Goal: Find contact information: Find contact information

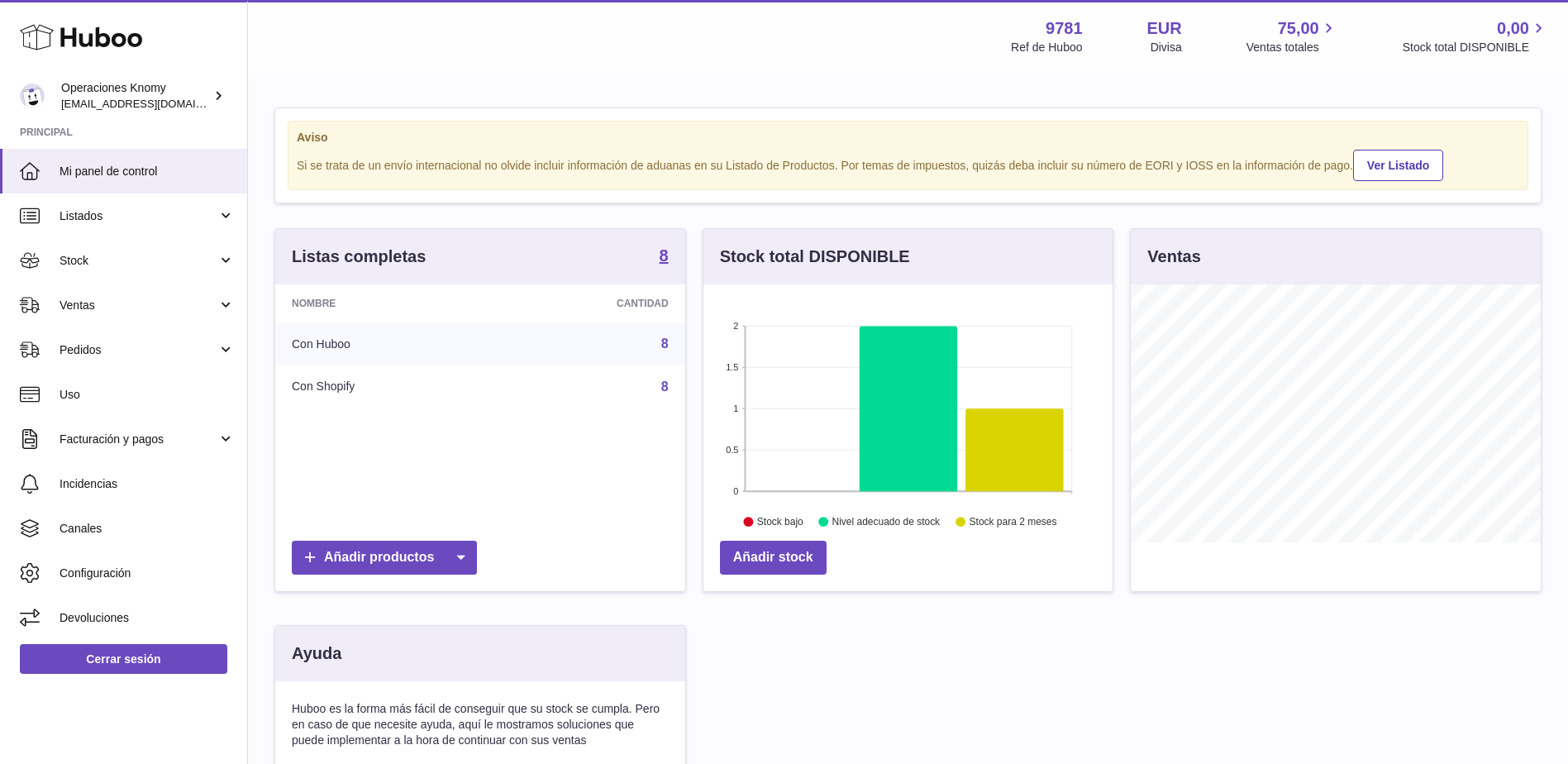
scroll to position [258, 413]
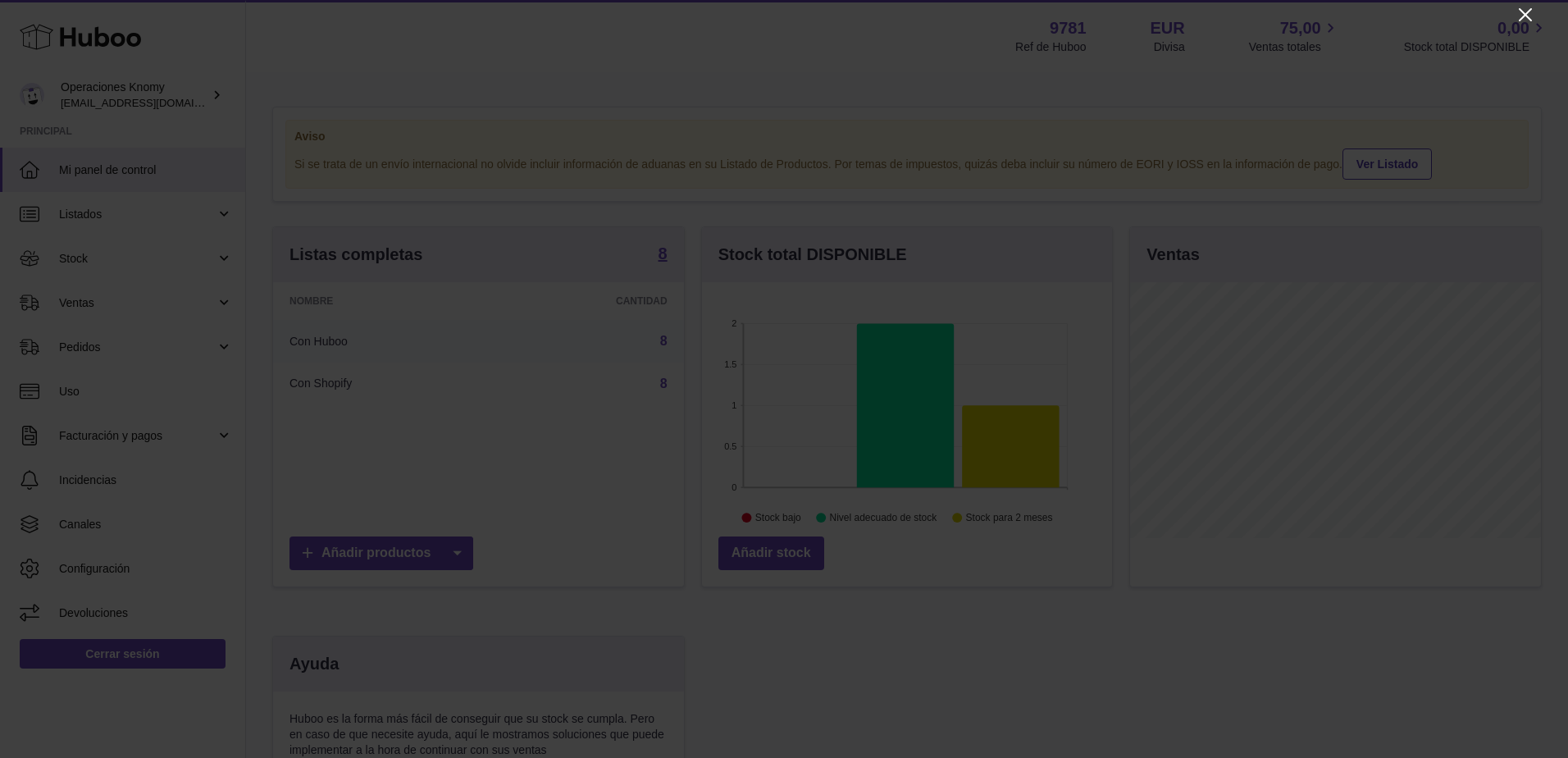
click at [1527, 16] on icon "Close" at bounding box center [1526, 15] width 13 height 13
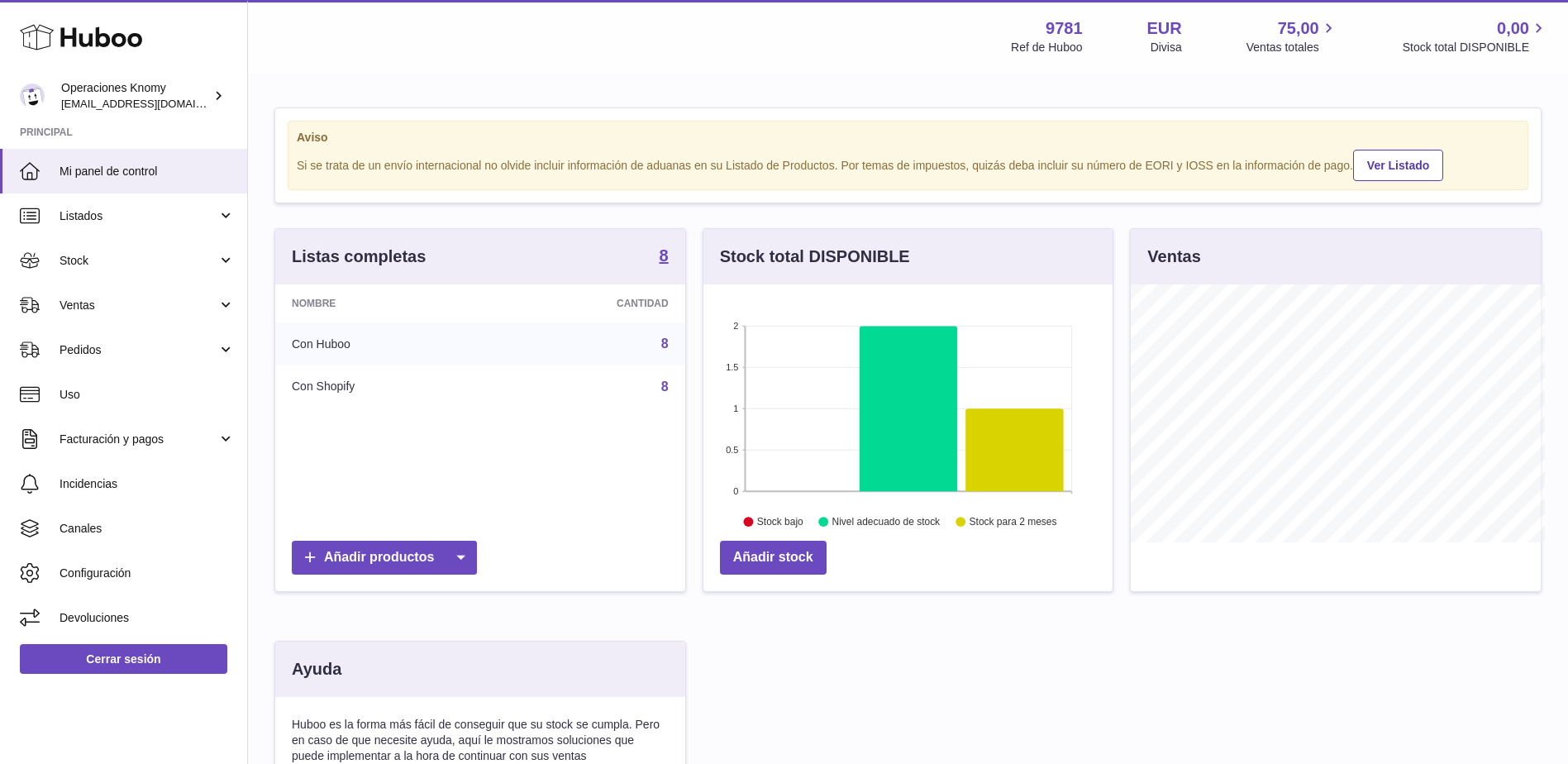
scroll to position [826843, 826284]
click at [124, 295] on link "Ventas" at bounding box center [123, 305] width 247 height 45
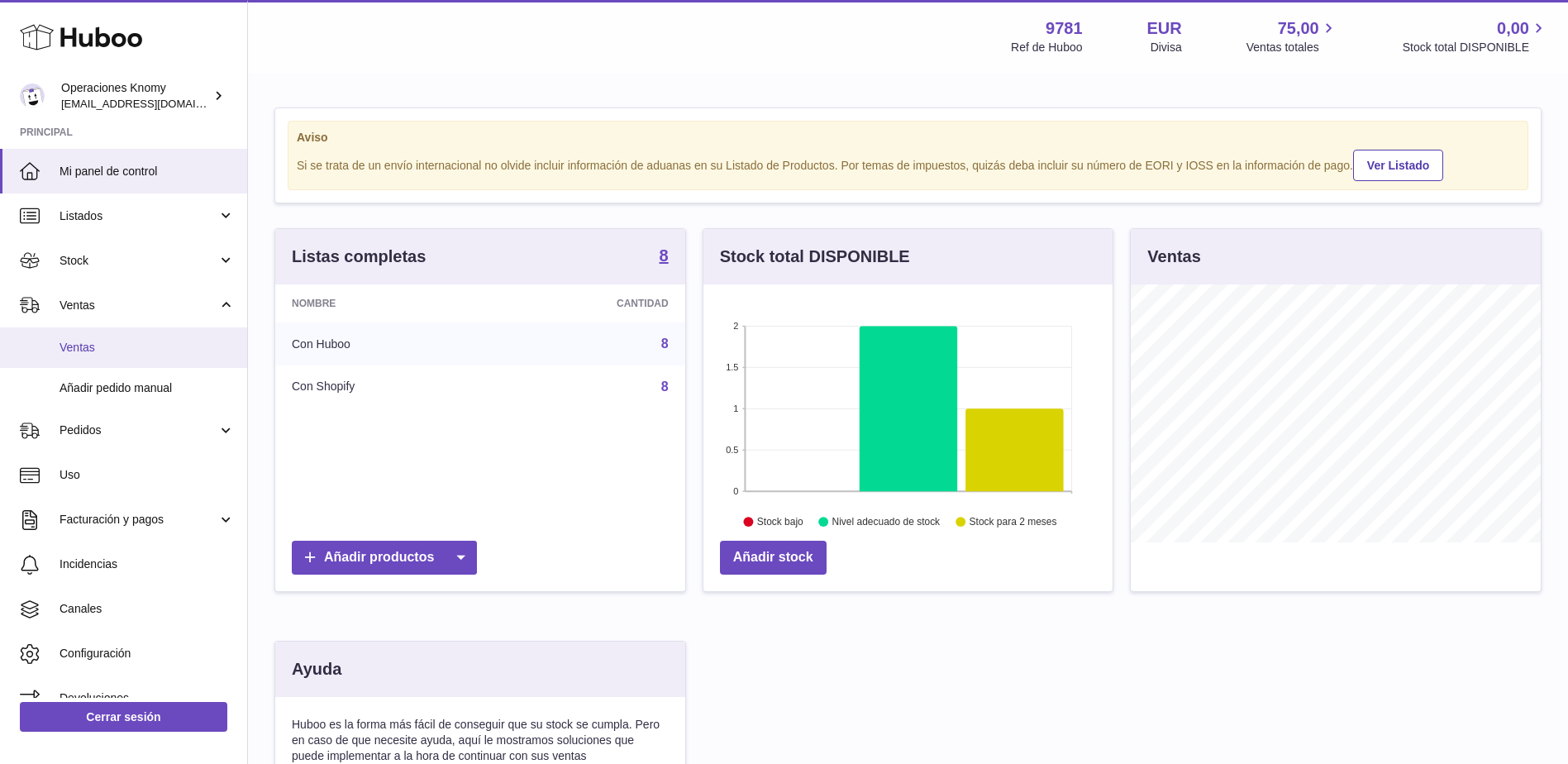
click at [131, 352] on span "Ventas" at bounding box center [147, 348] width 176 height 16
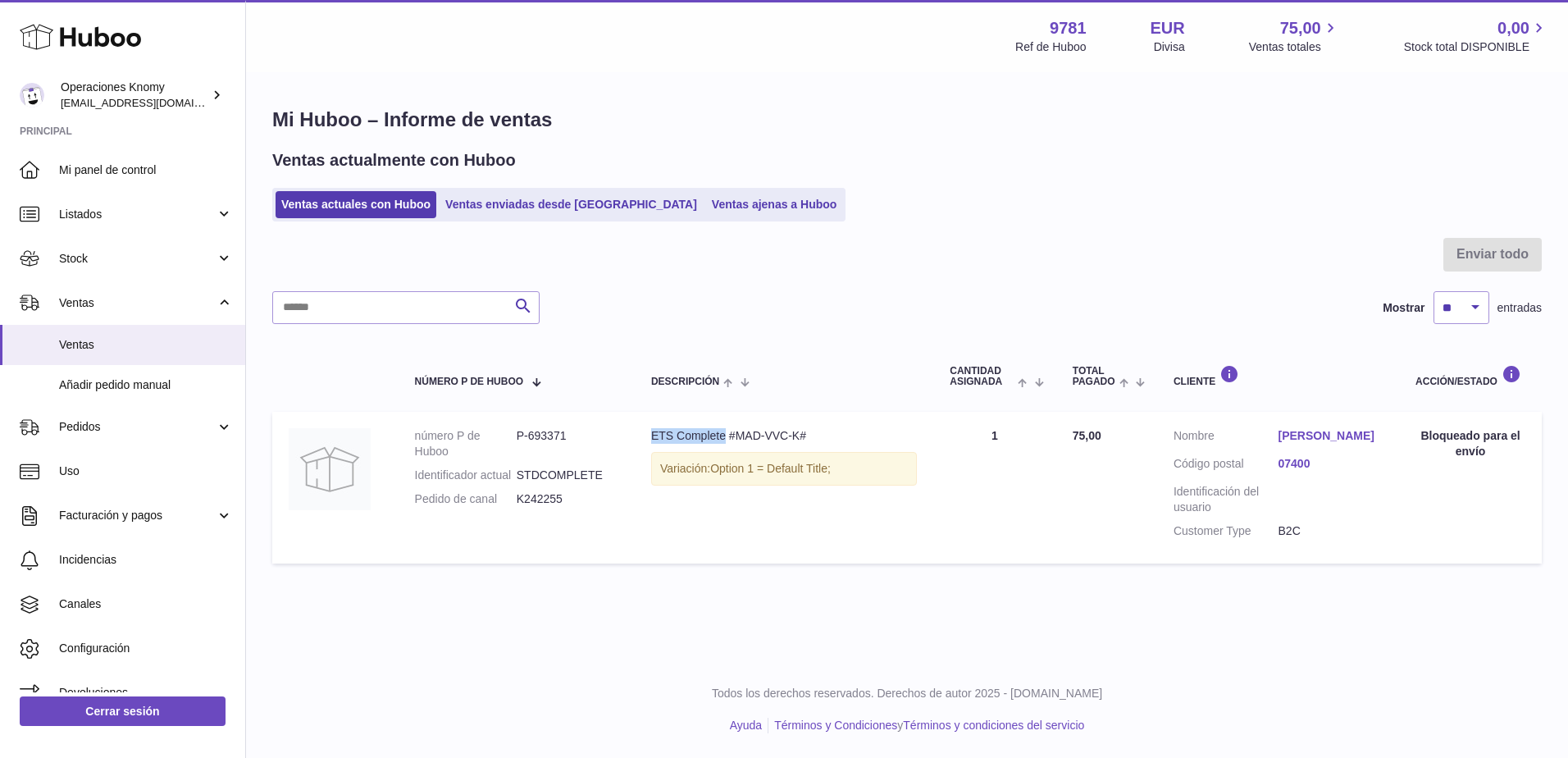
drag, startPoint x: 649, startPoint y: 430, endPoint x: 726, endPoint y: 431, distance: 77.0
click at [726, 431] on td "Descripción ETS Complete #MAD-VVC-K# Variación: Option 1 = Default Title;" at bounding box center [784, 487] width 298 height 151
copy div "ETS Complete"
click at [1288, 429] on link "Ana Maria Nedelcu" at bounding box center [1330, 436] width 105 height 15
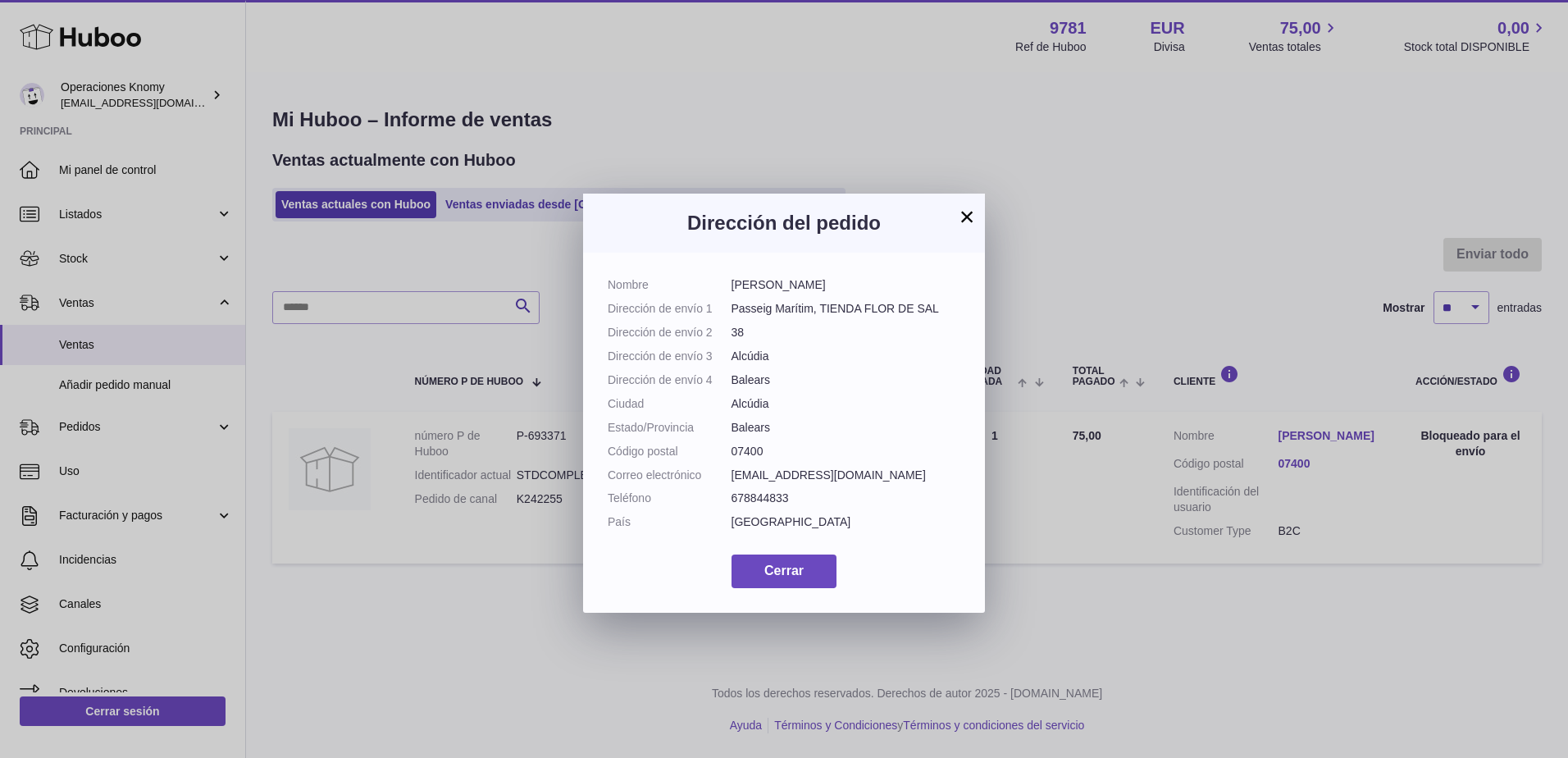
click at [826, 280] on dd "Ana Maria Nedelcu" at bounding box center [846, 285] width 230 height 15
drag, startPoint x: 832, startPoint y: 280, endPoint x: 729, endPoint y: 285, distance: 103.1
click at [729, 285] on dl "Nombre Ana Maria Nedelcu Dirección de envío 1 Passeig Marítim, TIENDA FLOR DE S…" at bounding box center [784, 407] width 352 height 261
copy dl "Ana Maria Nedelcu"
drag, startPoint x: 855, startPoint y: 476, endPoint x: 711, endPoint y: 474, distance: 144.0
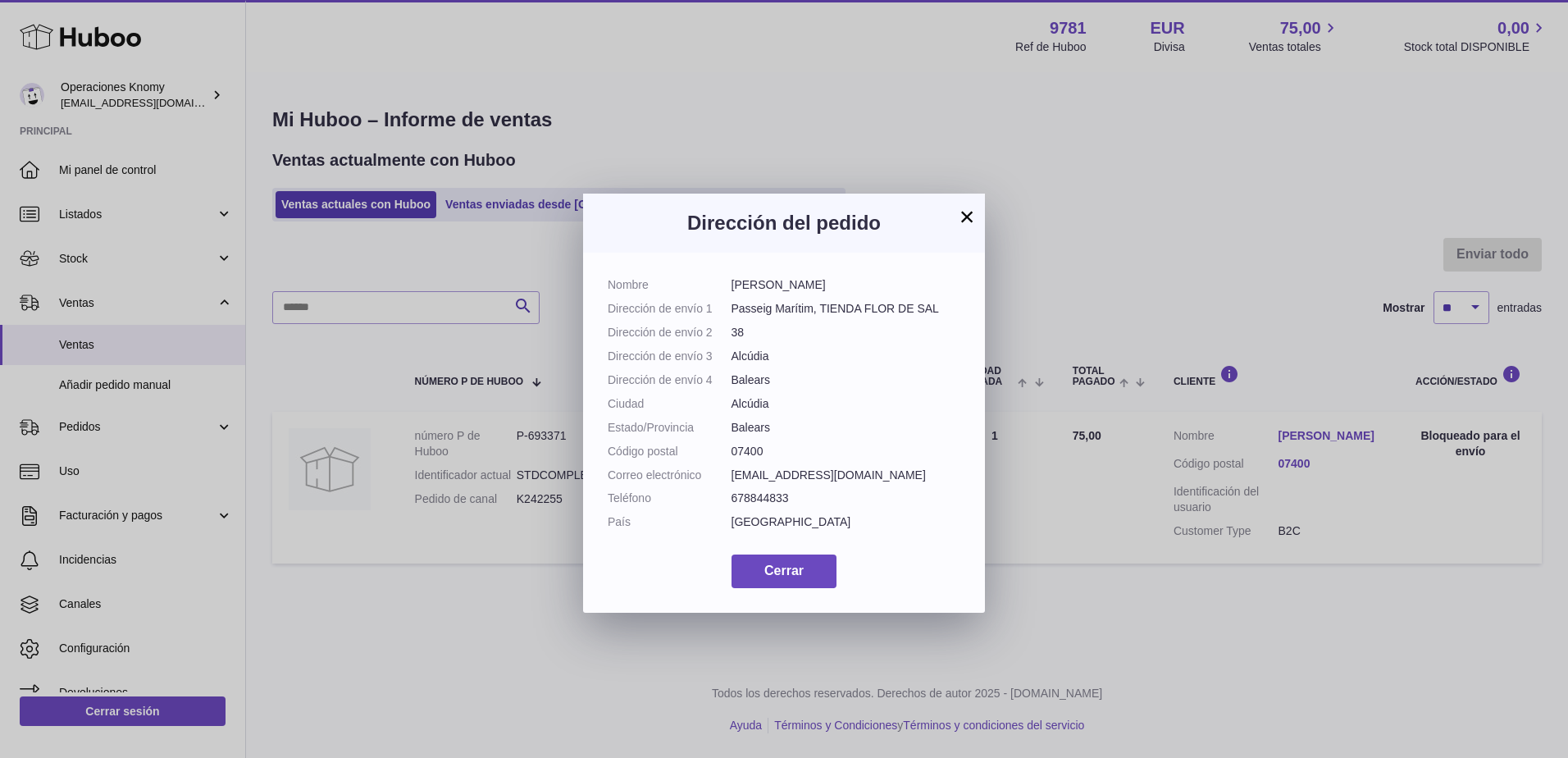
click at [711, 474] on dl "Nombre Ana Maria Nedelcu Dirección de envío 1 Passeig Marítim, TIENDA FLOR DE S…" at bounding box center [784, 407] width 352 height 261
copy dl "Correo electrónico andruskana@gmail.com"
click at [965, 213] on button "×" at bounding box center [966, 217] width 19 height 19
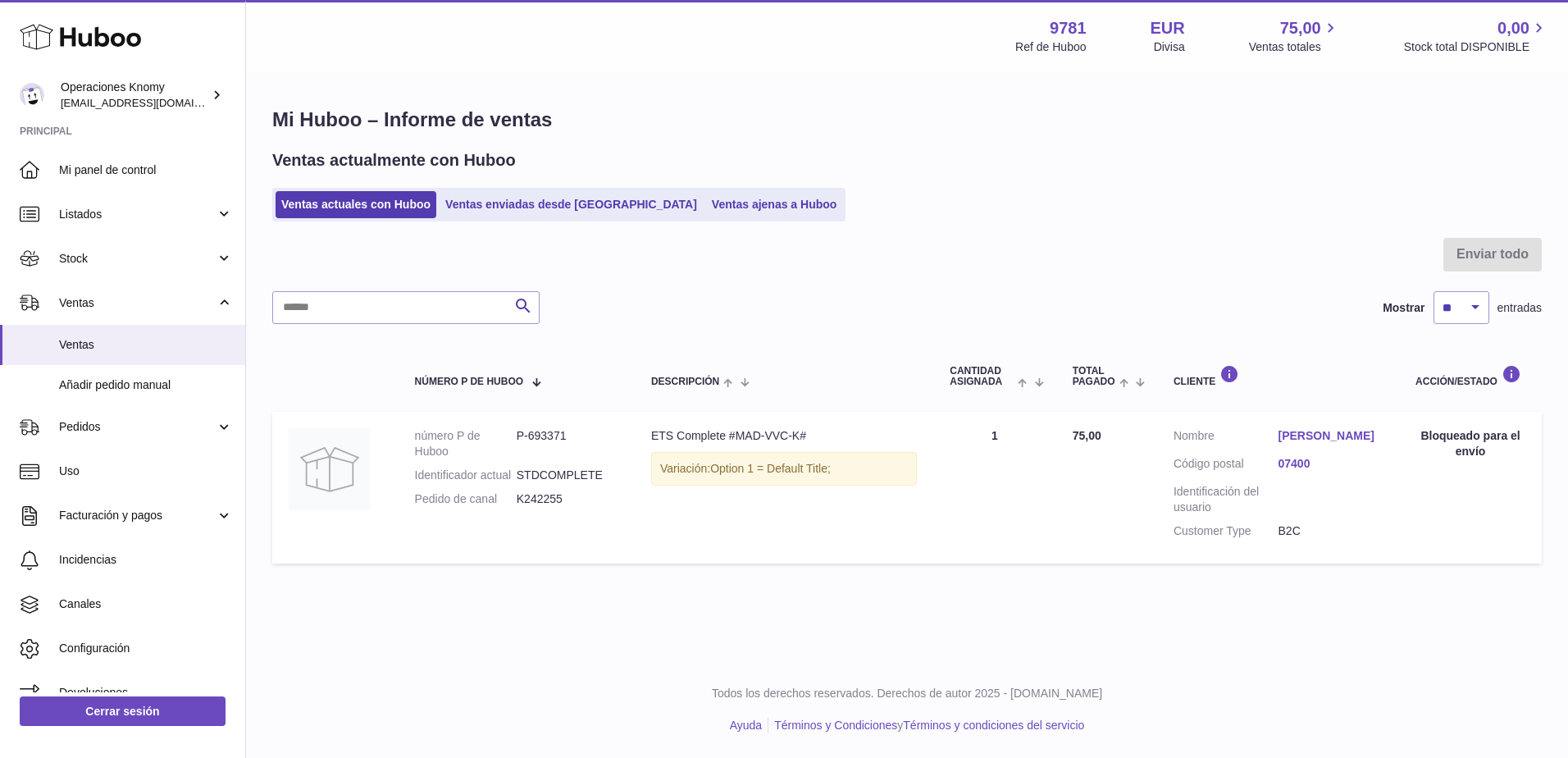
click at [535, 622] on div "Menú Huboo 9781 Ref de Huboo EUR Divisa 75,00 Ventas totales 0,00 Stock total D…" at bounding box center [907, 330] width 1322 height 662
